Goal: Download file/media

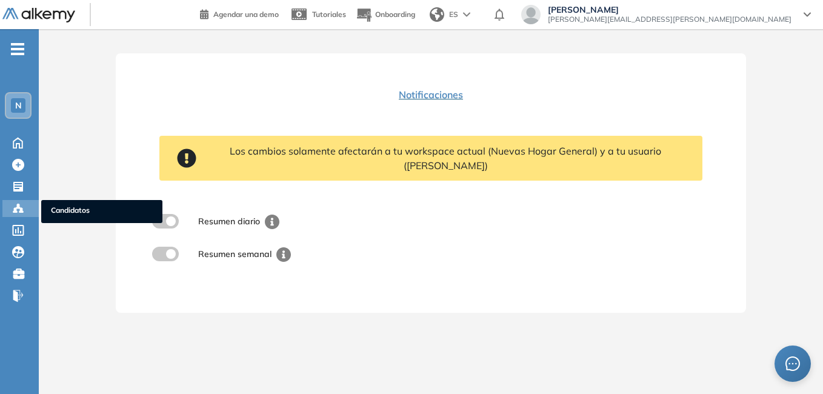
click at [16, 208] on circle at bounding box center [15, 209] width 2 height 2
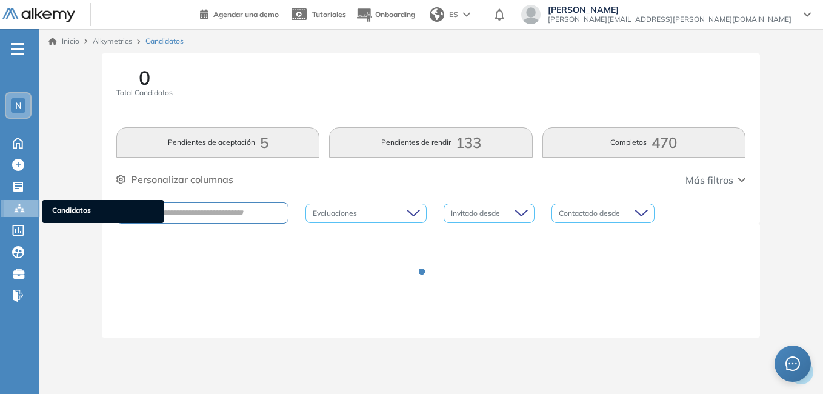
click at [104, 211] on span "Candidatos" at bounding box center [103, 211] width 102 height 13
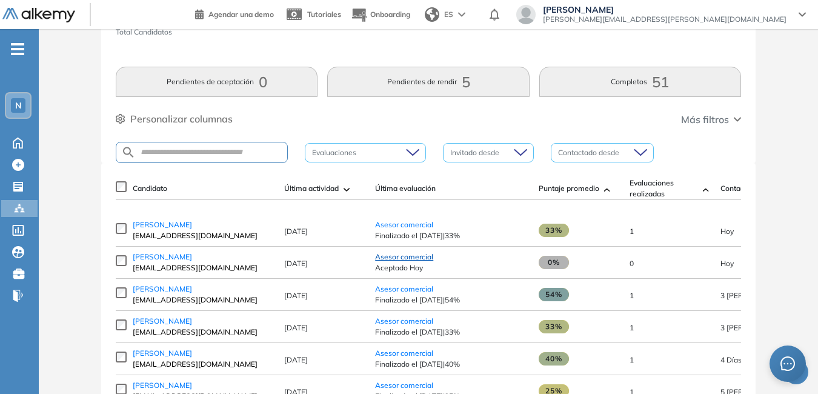
scroll to position [121, 0]
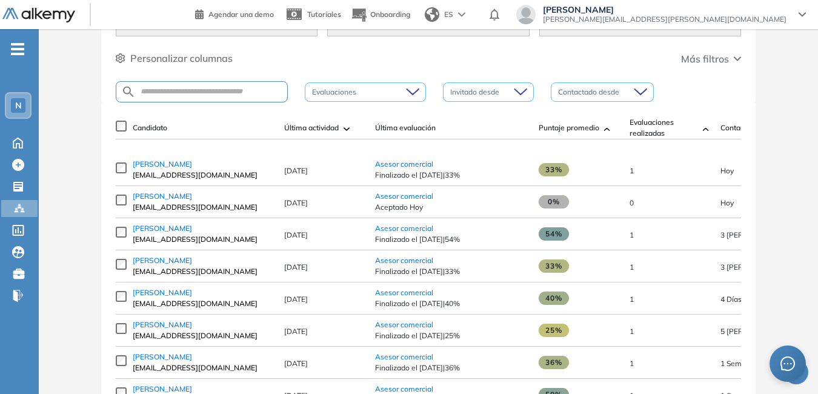
click at [18, 103] on span "N" at bounding box center [18, 106] width 7 height 10
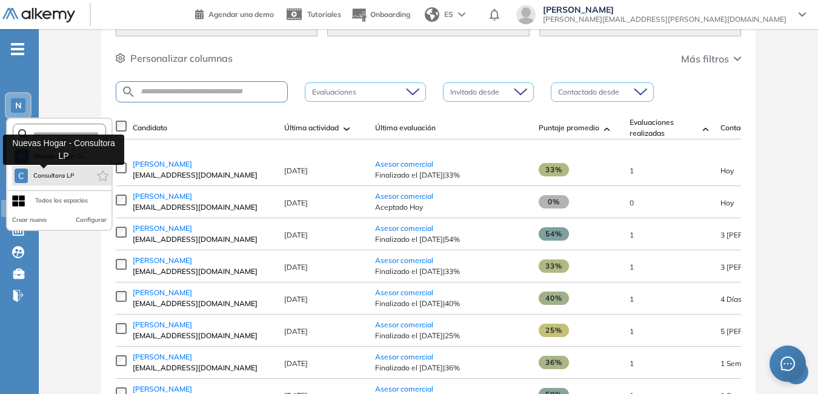
click at [57, 171] on span "Consultora LP" at bounding box center [54, 176] width 42 height 10
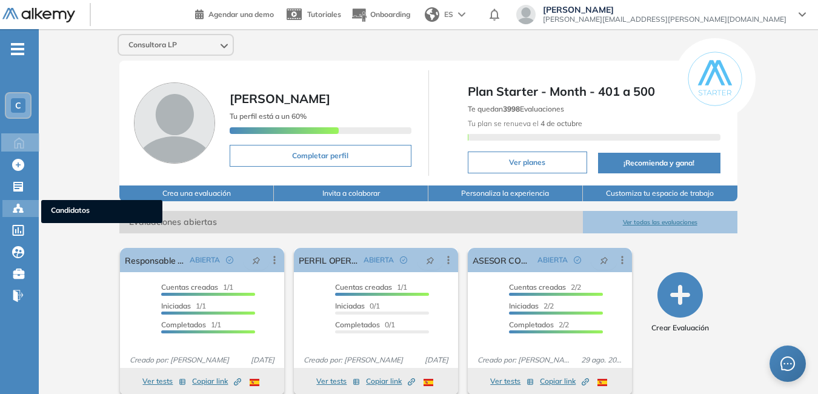
click at [61, 209] on span "Candidatos" at bounding box center [102, 211] width 102 height 13
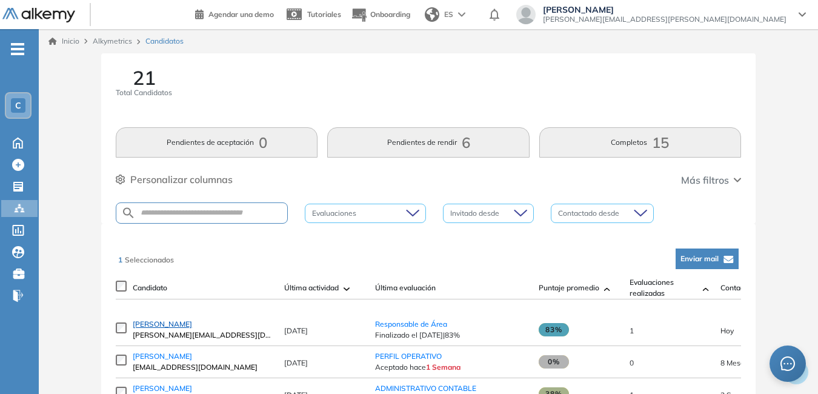
click at [165, 329] on span "Richard Puebla" at bounding box center [162, 323] width 59 height 9
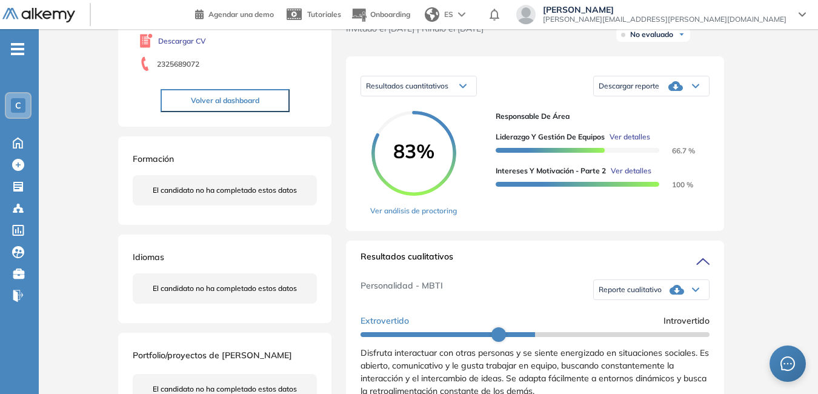
scroll to position [182, 0]
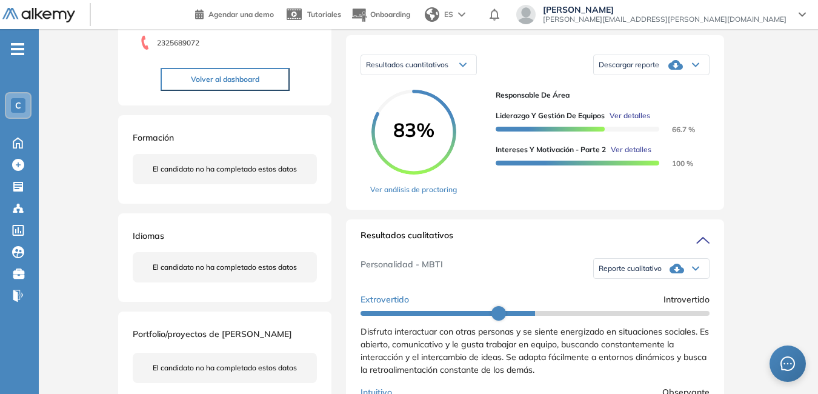
click at [635, 70] on span "Descargar reporte" at bounding box center [629, 65] width 61 height 10
click at [639, 110] on li "Descargar informe resumido" at bounding box center [645, 104] width 90 height 12
click at [644, 273] on span "Reporte cualitativo" at bounding box center [630, 269] width 63 height 10
click at [644, 292] on li "Reporte con Afinidad AI" at bounding box center [637, 285] width 74 height 12
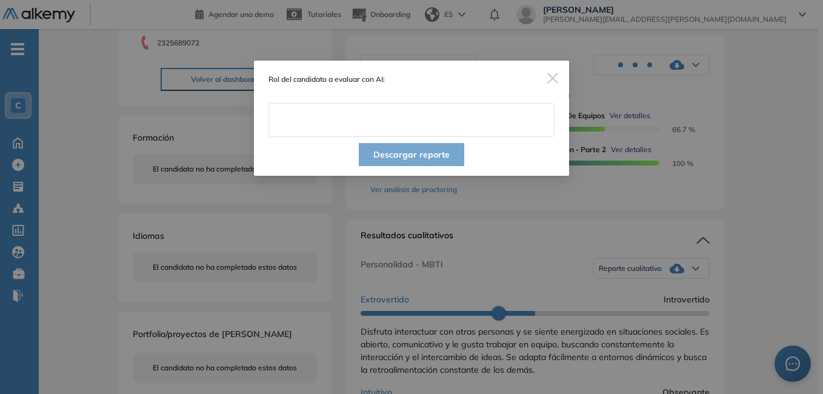
click at [344, 121] on input "text" at bounding box center [412, 120] width 286 height 34
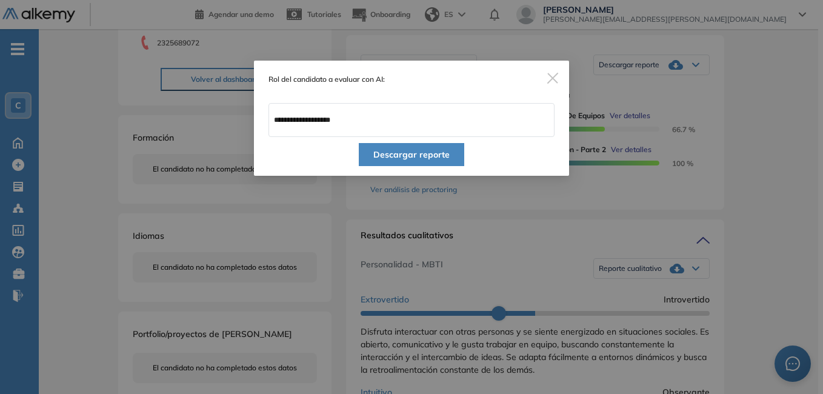
drag, startPoint x: 335, startPoint y: 119, endPoint x: 395, endPoint y: 113, distance: 60.4
type input "**********"
click at [426, 154] on button "Descargar reporte" at bounding box center [411, 154] width 105 height 23
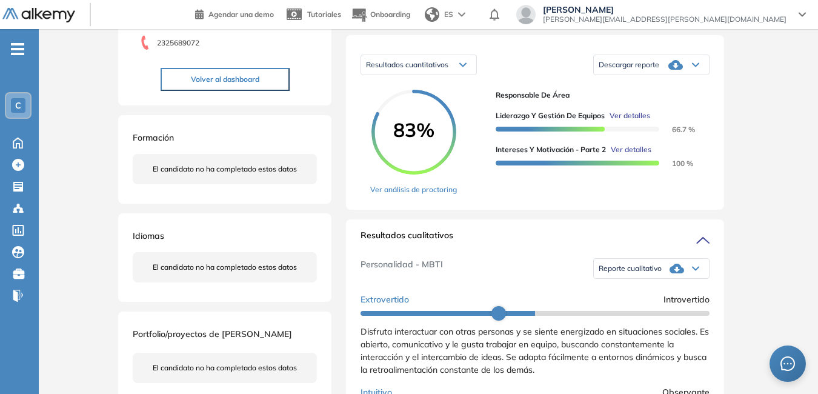
click at [633, 70] on span "Descargar reporte" at bounding box center [629, 65] width 61 height 10
click at [636, 110] on li "Descargar informe resumido" at bounding box center [645, 104] width 90 height 12
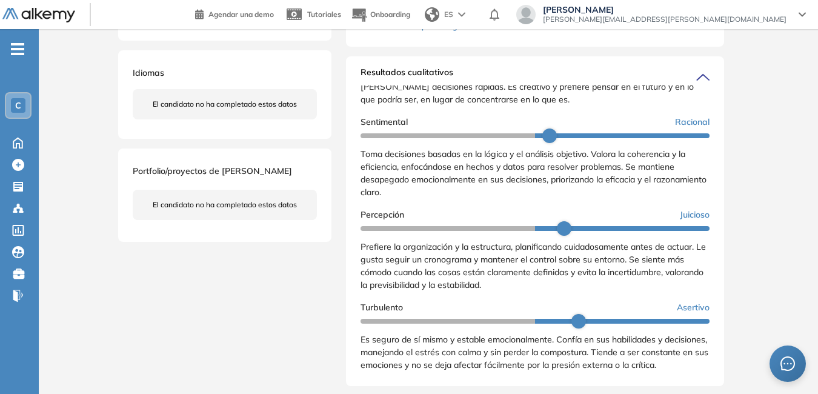
scroll to position [364, 0]
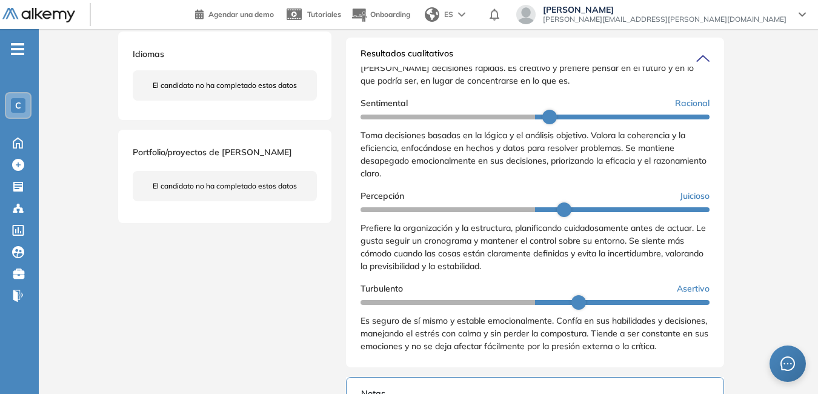
click at [26, 110] on div "C" at bounding box center [18, 105] width 24 height 24
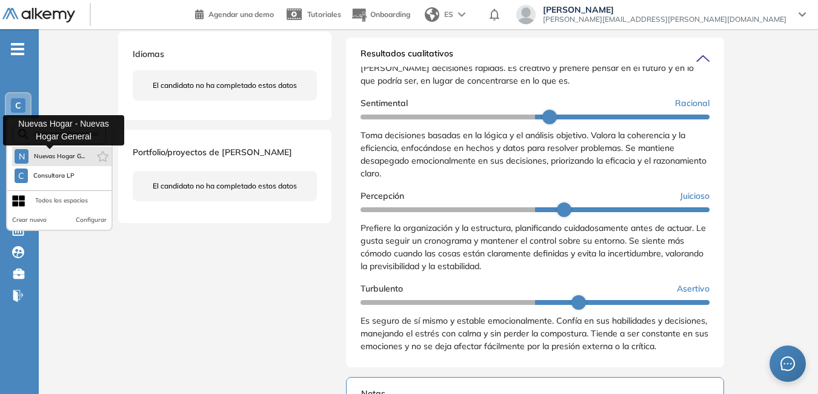
click at [35, 154] on span "Nuevas Hogar G..." at bounding box center [59, 157] width 52 height 10
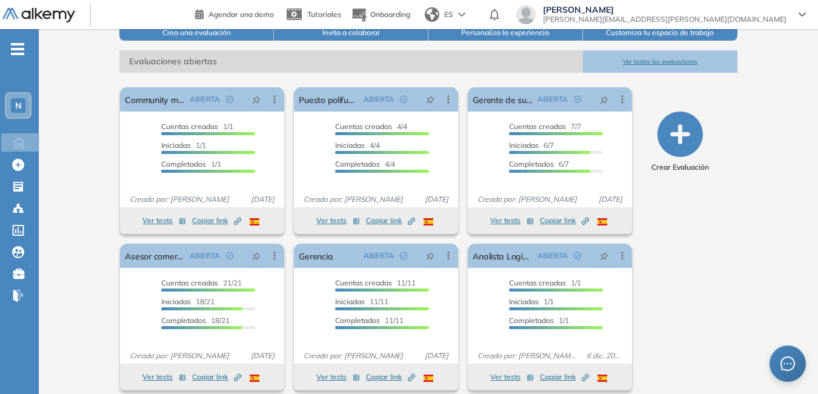
scroll to position [172, 0]
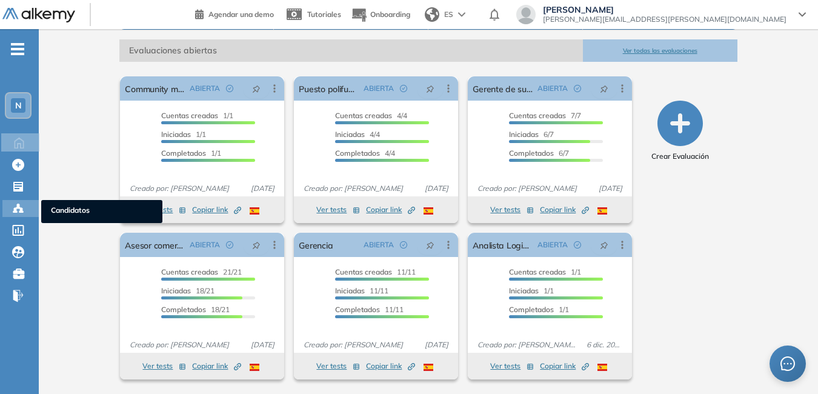
click at [76, 207] on span "Candidatos" at bounding box center [102, 211] width 102 height 13
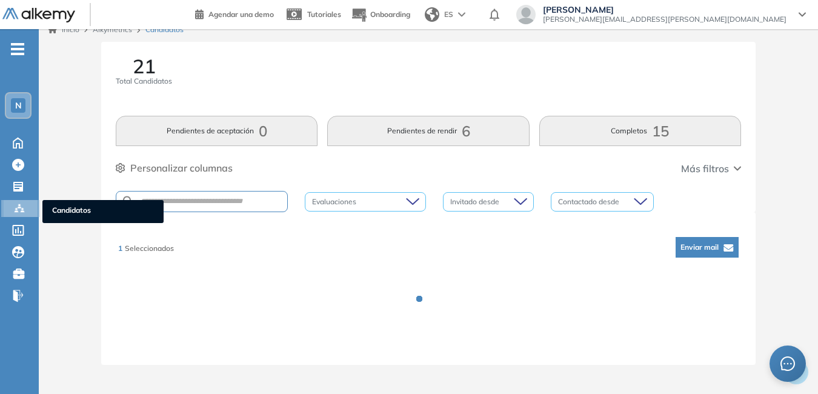
scroll to position [172, 0]
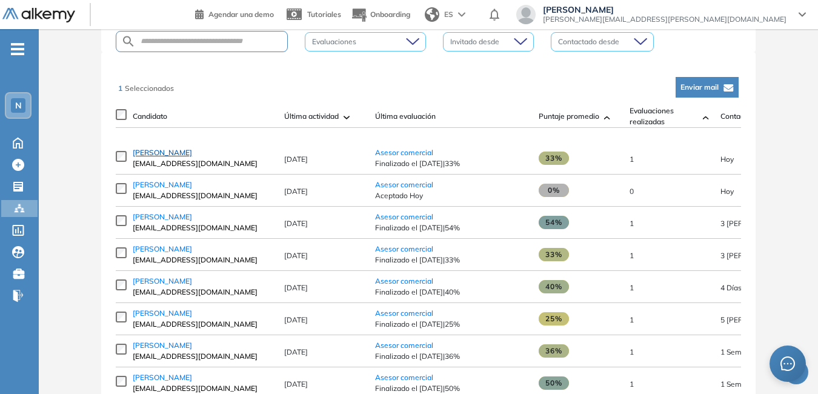
click at [154, 154] on span "Federico Diaz" at bounding box center [162, 152] width 59 height 9
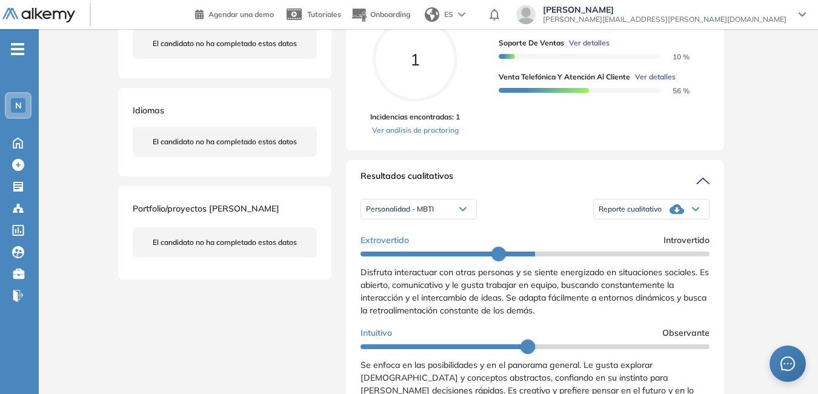
scroll to position [303, 0]
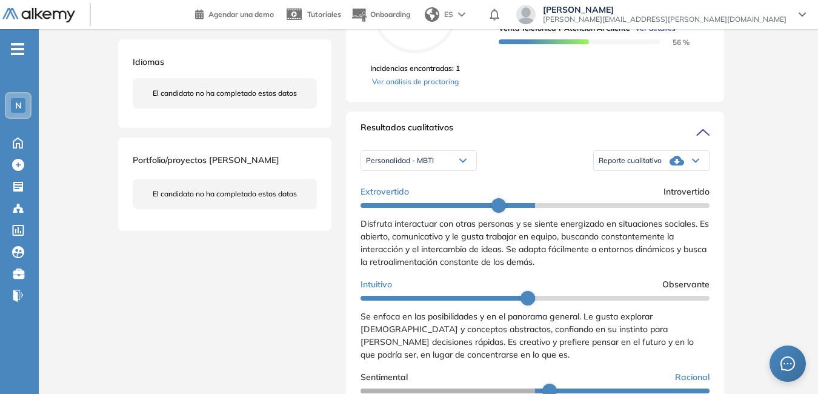
click at [627, 167] on div "Reporte cualitativo" at bounding box center [651, 161] width 115 height 24
click at [630, 184] on li "Reporte con Afinidad AI" at bounding box center [637, 178] width 74 height 12
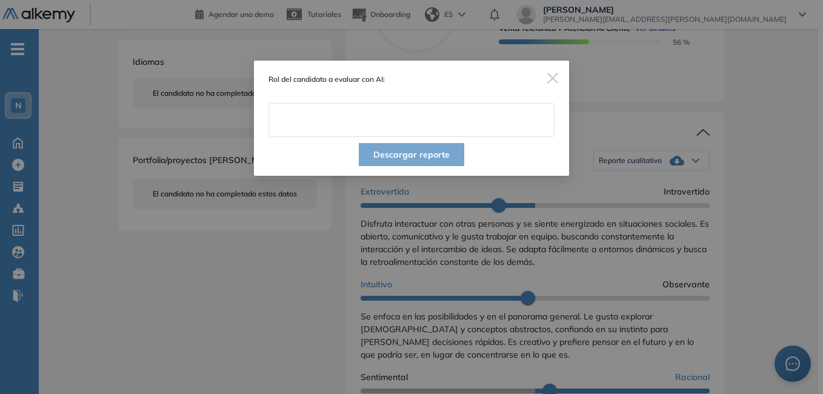
click at [412, 129] on input "text" at bounding box center [412, 120] width 286 height 34
type input "**********"
click at [403, 156] on button "Descargar reporte" at bounding box center [411, 154] width 105 height 23
